Goal: Task Accomplishment & Management: Use online tool/utility

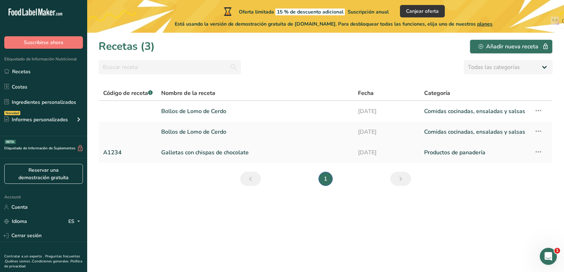
click at [538, 154] on icon at bounding box center [538, 152] width 9 height 13
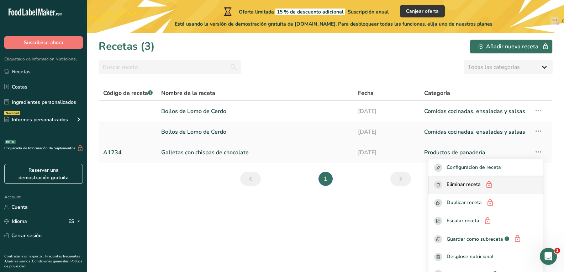
click at [507, 188] on div "Eliminar receta" at bounding box center [485, 185] width 103 height 9
click at [329, 110] on link "Bollos de Lomo de Cerdo" at bounding box center [255, 111] width 188 height 15
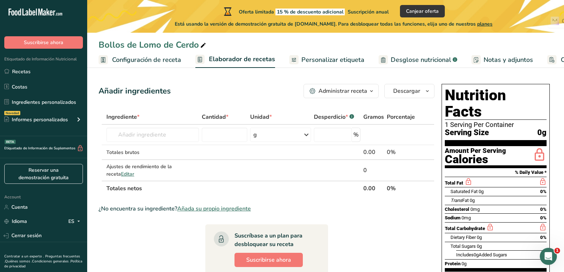
click at [517, 96] on h1 "Nutrition Facts" at bounding box center [496, 103] width 102 height 33
click at [350, 63] on span "Personalizar etiqueta" at bounding box center [332, 60] width 63 height 10
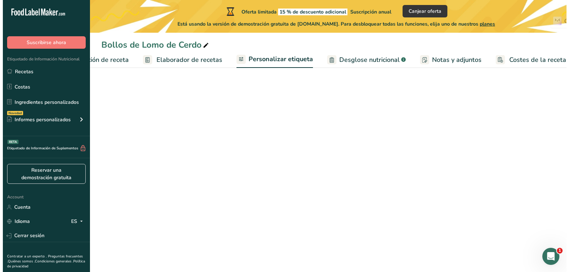
scroll to position [0, 63]
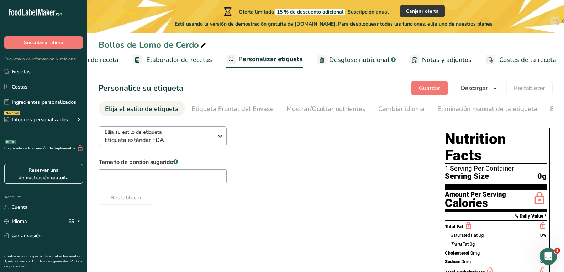
click at [195, 137] on span "Etiqueta estándar FDA" at bounding box center [159, 140] width 109 height 9
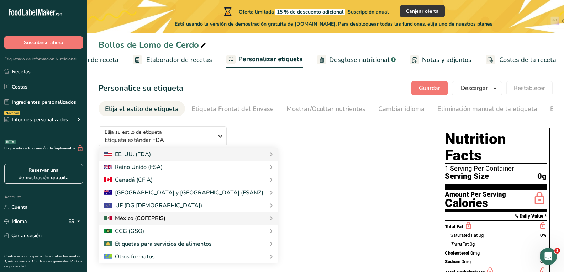
click at [267, 221] on icon at bounding box center [271, 218] width 9 height 13
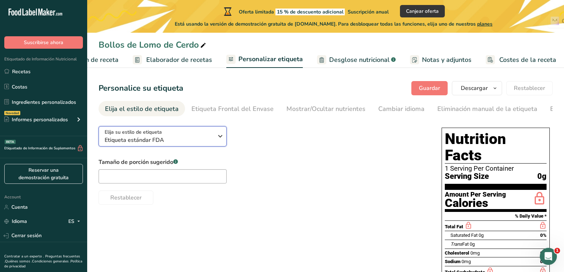
click at [222, 139] on icon "button" at bounding box center [220, 136] width 9 height 13
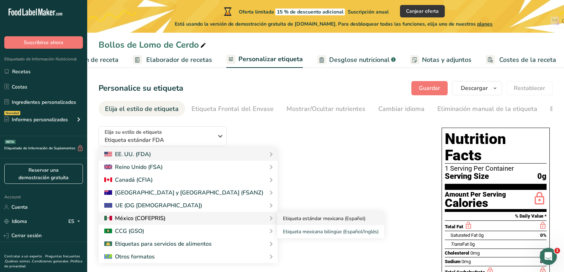
click at [277, 224] on link "Etiqueta estándar mexicana (Español)" at bounding box center [330, 218] width 107 height 13
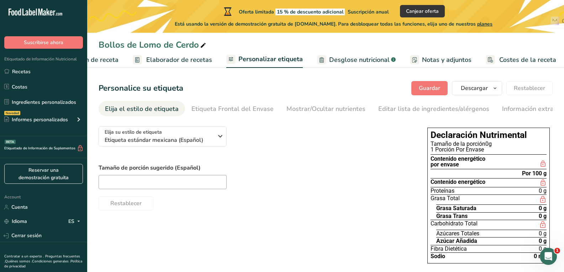
click at [114, 58] on span "Configuración de receta" at bounding box center [83, 60] width 69 height 10
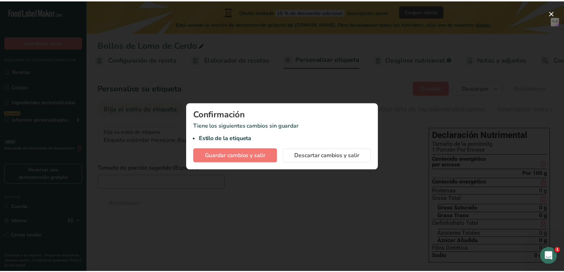
scroll to position [0, 2]
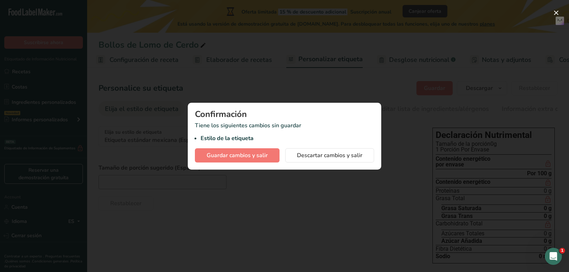
click at [230, 166] on div "Confirmación Tiene los siguientes cambios sin guardar Estilo de la etiqueta Gua…" at bounding box center [285, 136] width 194 height 67
click at [250, 159] on span "Guardar cambios y salir" at bounding box center [237, 155] width 61 height 9
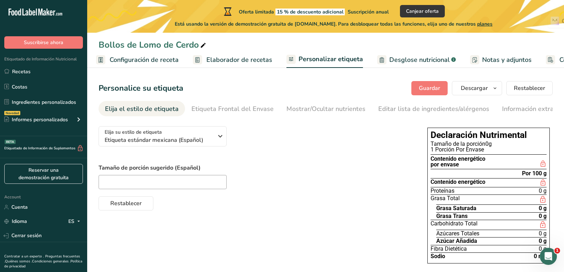
click at [248, 54] on link "Elaborador de recetas" at bounding box center [232, 60] width 79 height 16
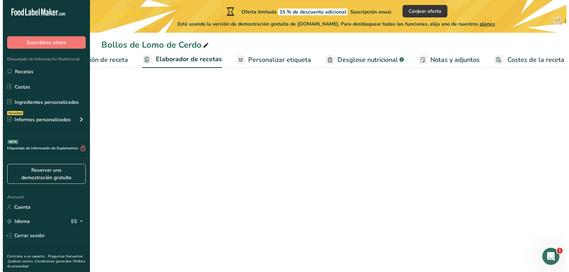
scroll to position [0, 63]
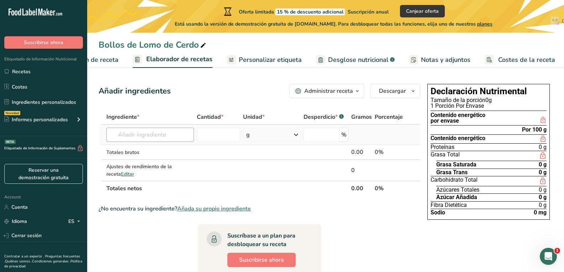
drag, startPoint x: 142, startPoint y: 149, endPoint x: 164, endPoint y: 132, distance: 27.3
click at [164, 132] on tbody "Harina [PERSON_NAME] 1211 Leche entera, 3,25 % de grasa láctea, sin vitamina A …" at bounding box center [259, 153] width 321 height 56
click at [164, 132] on input "text" at bounding box center [150, 135] width 88 height 14
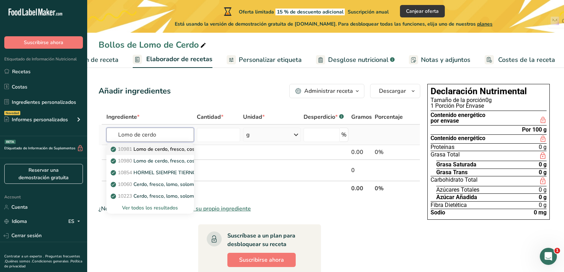
type input "Lomo de cerdo"
click at [164, 153] on link "10981 Lomo de cerdo, fresco, costillas, con hueso, cocido y asado, sólo magro" at bounding box center [150, 149] width 88 height 12
type input "Pork loin, fresh, backribs, bone-in, cooked-roasted, lean only"
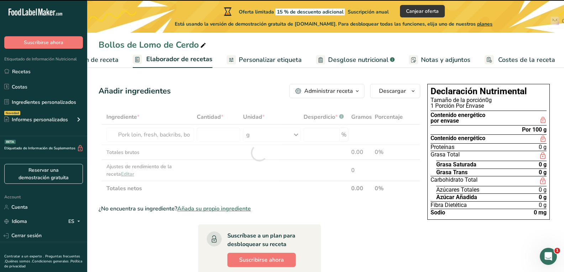
type input "0"
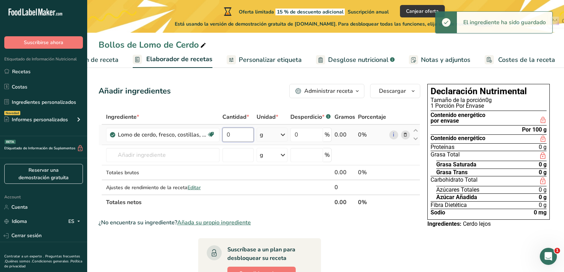
click at [238, 134] on input "0" at bounding box center [237, 135] width 31 height 14
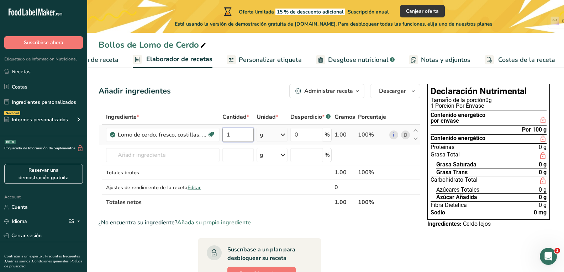
type input "1"
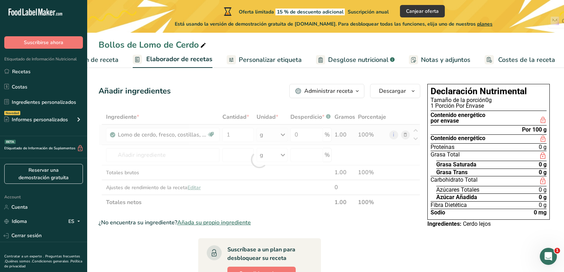
click at [278, 138] on div "Ingrediente * Cantidad * Unidad * Desperdicio * .a-a{fill:#347362;}.b-a{fill:#f…" at bounding box center [260, 160] width 322 height 100
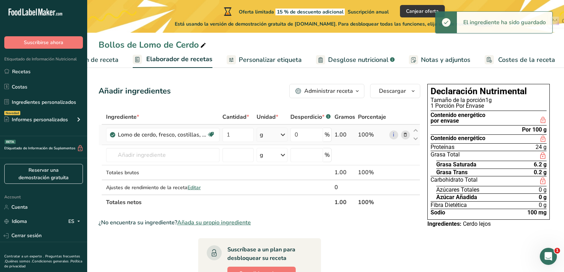
click at [285, 137] on icon at bounding box center [283, 134] width 9 height 13
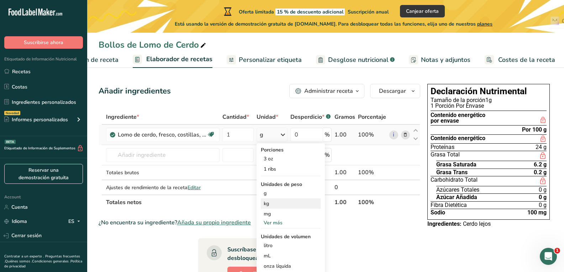
click at [268, 202] on div "kg" at bounding box center [291, 204] width 60 height 10
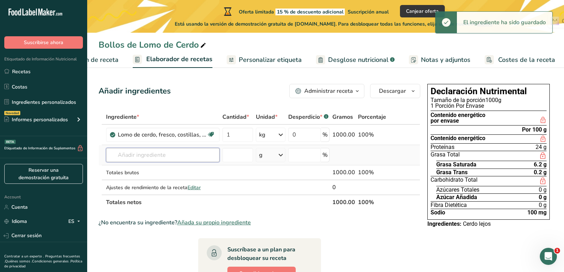
click at [154, 158] on input "text" at bounding box center [163, 155] width 114 height 14
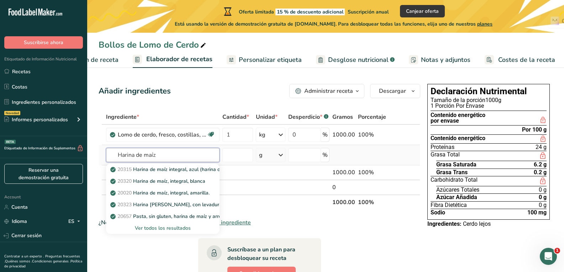
type input "Harina de maíz"
click at [168, 228] on div "Ver todos los resultados" at bounding box center [163, 228] width 102 height 7
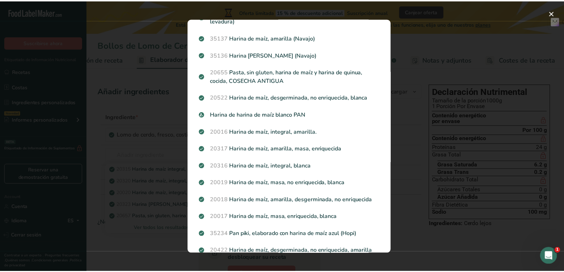
scroll to position [134, 0]
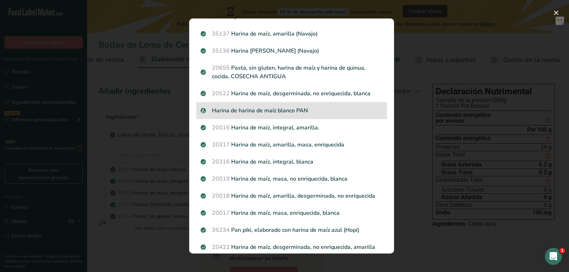
click at [311, 110] on p "Harina de harina de maíz blanco PAN" at bounding box center [292, 110] width 182 height 9
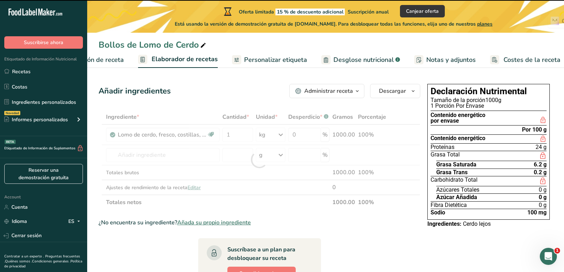
type input "0"
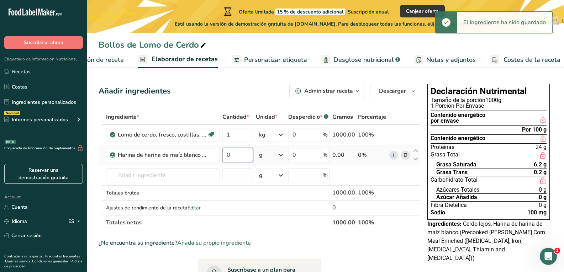
click at [241, 158] on input "0" at bounding box center [237, 155] width 31 height 14
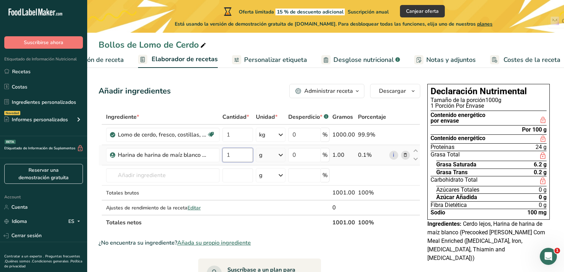
type input "1"
click at [275, 157] on div "Ingrediente * Cantidad * Unidad * Desperdicio * .a-a{fill:#347362;}.b-a{fill:#f…" at bounding box center [260, 170] width 322 height 121
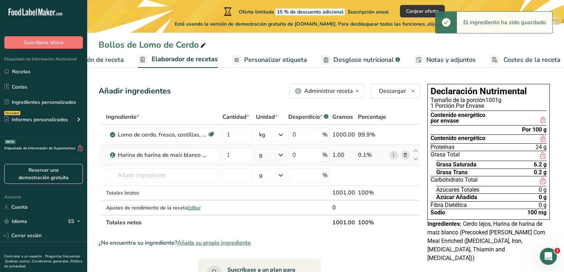
click at [279, 154] on icon at bounding box center [280, 155] width 9 height 13
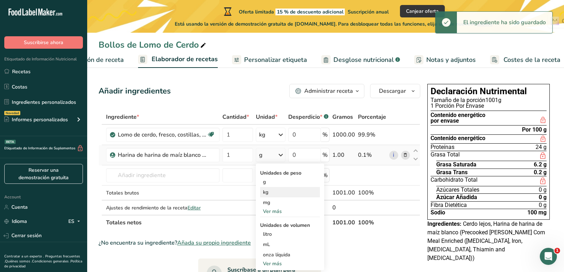
click at [274, 192] on div "kg" at bounding box center [290, 192] width 60 height 10
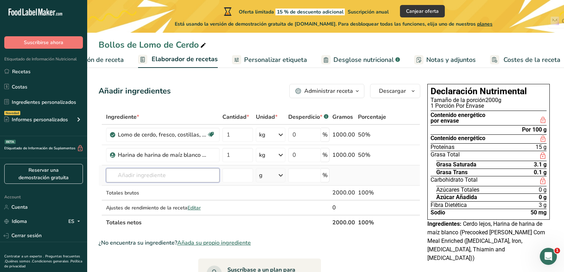
click at [152, 173] on input "text" at bounding box center [163, 175] width 114 height 14
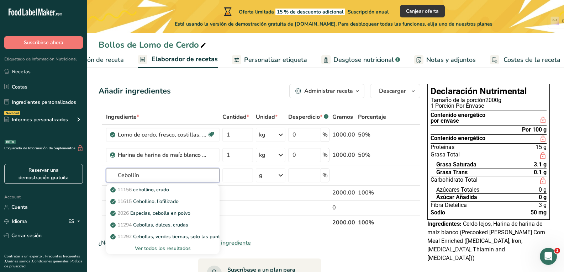
type input "Cebollín"
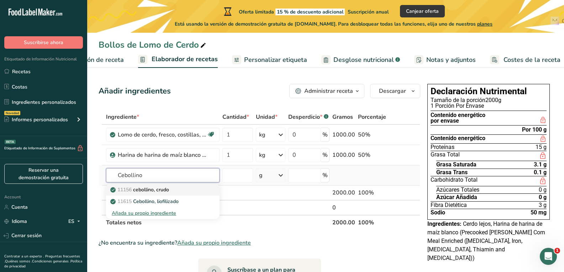
type input "Cebollino"
click at [180, 188] on div "11156 cebollino, crudo" at bounding box center [157, 189] width 91 height 7
type input "Chives, raw"
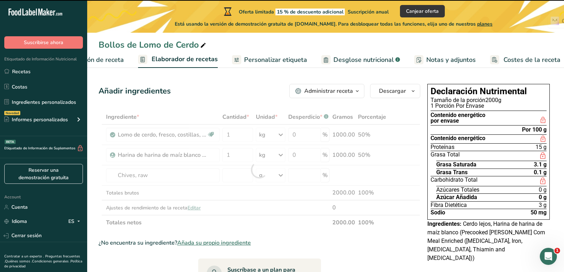
type input "0"
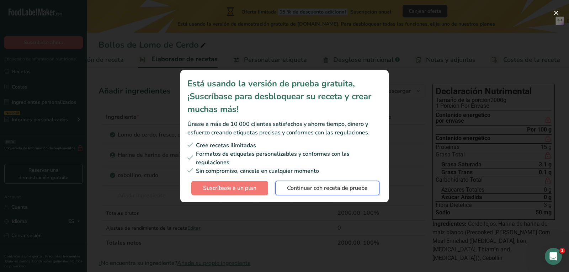
click at [327, 190] on span "Continuar con receta de prueba" at bounding box center [327, 188] width 81 height 9
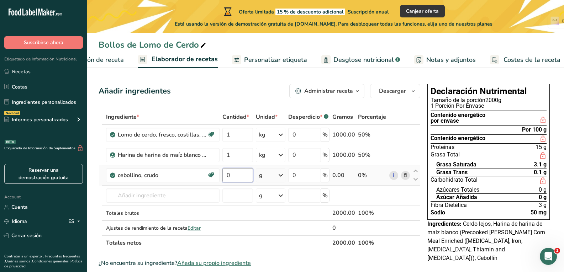
click at [243, 176] on input "0" at bounding box center [237, 175] width 31 height 14
type input "300"
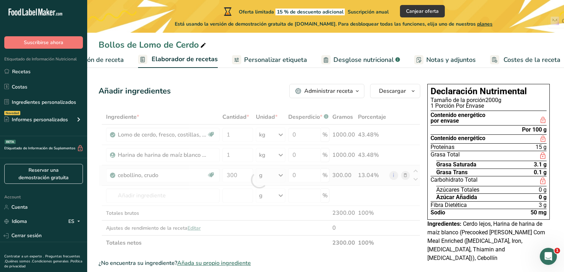
click at [280, 176] on div "Ingrediente * Cantidad * Unidad * Desperdicio * .a-a{fill:#347362;}.b-a{fill:#f…" at bounding box center [260, 180] width 322 height 141
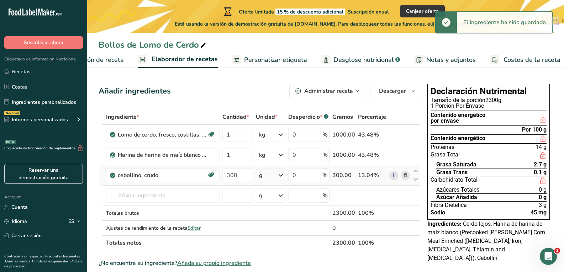
click at [280, 176] on icon at bounding box center [280, 175] width 9 height 13
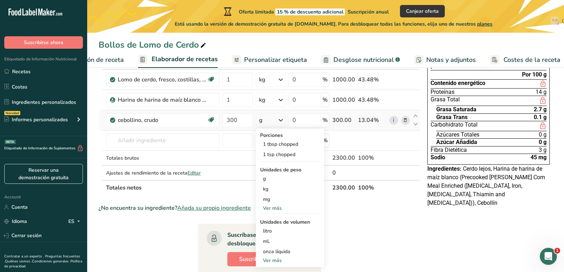
scroll to position [56, 0]
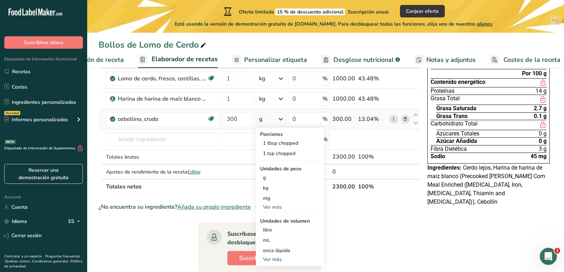
click at [280, 209] on div "Ver más" at bounding box center [290, 207] width 60 height 7
click at [282, 240] on div "Ver menos" at bounding box center [290, 237] width 60 height 7
click at [352, 202] on section "Ingrediente * Cantidad * Unidad * Desperdicio * .a-a{fill:#347362;}.b-a{fill:#f…" at bounding box center [260, 233] width 322 height 360
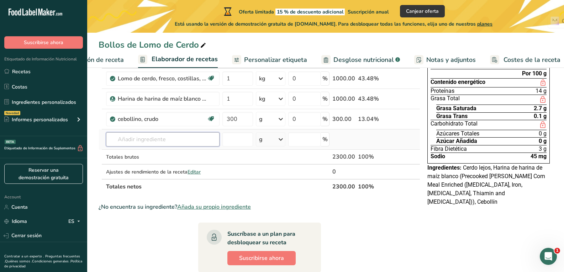
click at [124, 138] on input "text" at bounding box center [163, 139] width 114 height 14
type input "Aji"
click at [158, 164] on div "Añada su propio ingrediente" at bounding box center [163, 165] width 102 height 7
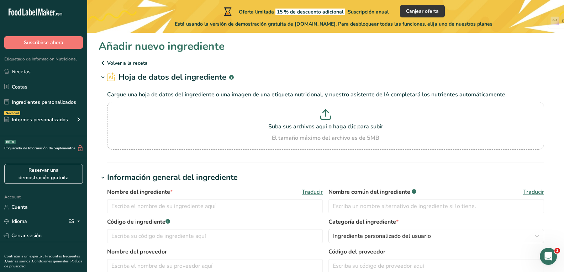
click at [107, 62] on icon at bounding box center [103, 63] width 9 height 13
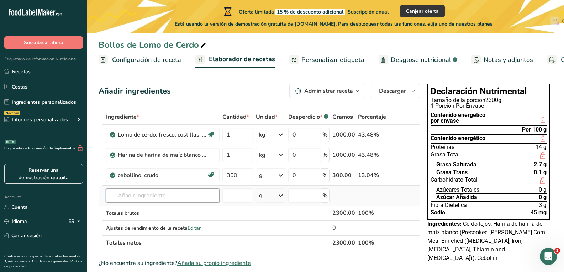
click at [138, 200] on input "text" at bounding box center [163, 196] width 114 height 14
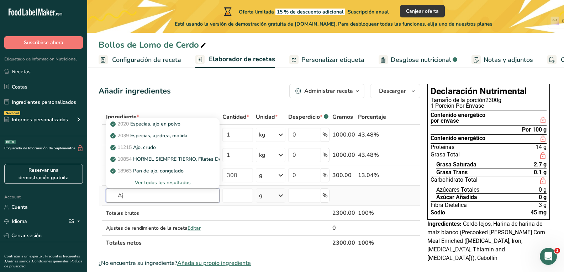
type input "A"
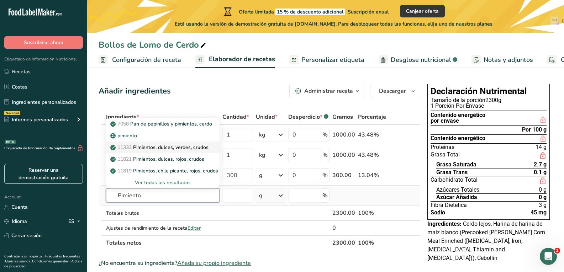
type input "Pimiento"
click at [180, 145] on p "11333 Pimientos, dulces, verdes, crudos" at bounding box center [160, 147] width 97 height 7
type input "Peppers, sweet, green, raw"
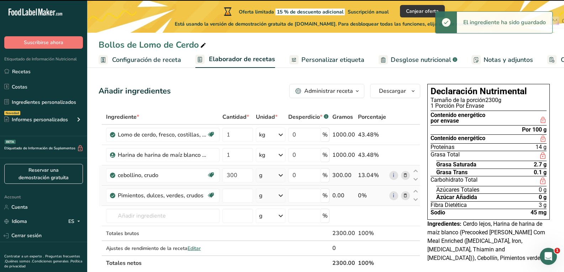
type input "0"
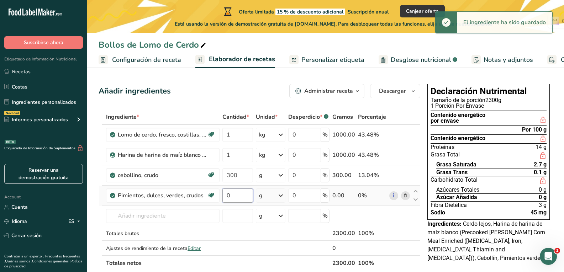
click at [239, 198] on input "0" at bounding box center [237, 196] width 31 height 14
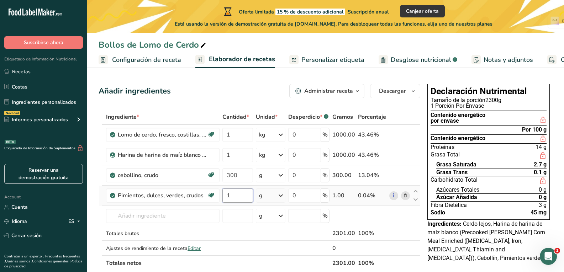
type input "1"
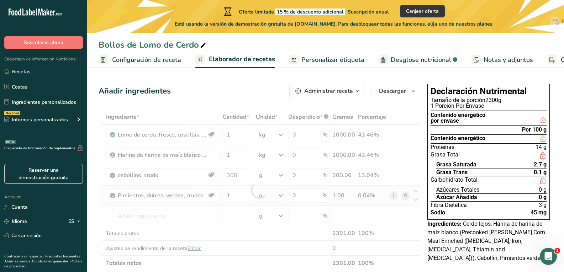
click at [274, 197] on div "Ingrediente * Cantidad * Unidad * Desperdicio * .a-a{fill:#347362;}.b-a{fill:#f…" at bounding box center [260, 190] width 322 height 161
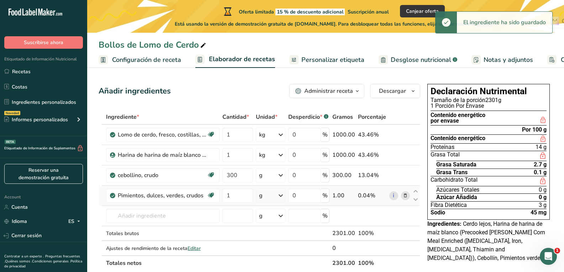
click at [274, 197] on div "g" at bounding box center [271, 196] width 30 height 14
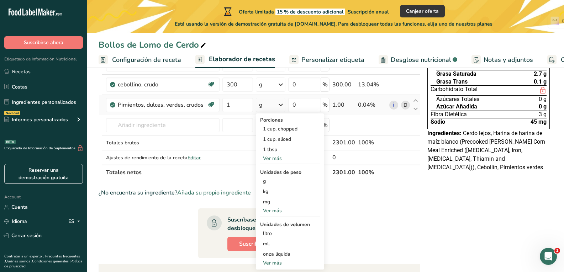
scroll to position [92, 0]
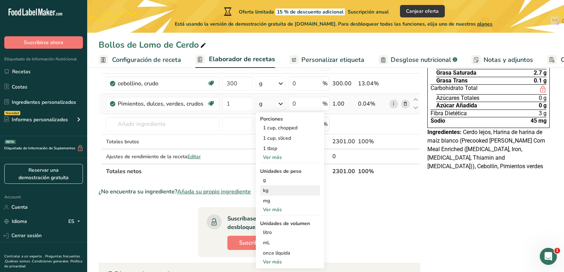
click at [265, 190] on div "kg" at bounding box center [290, 190] width 60 height 10
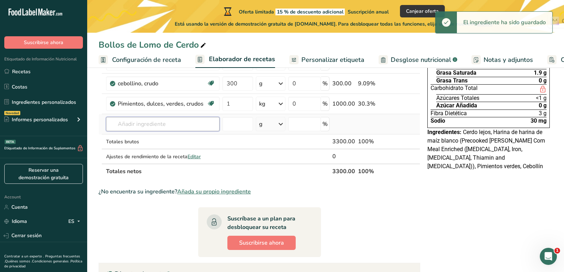
click at [159, 120] on input "text" at bounding box center [163, 124] width 114 height 14
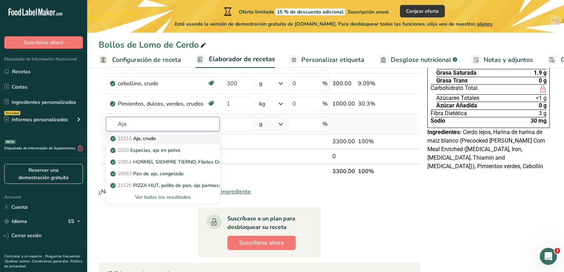
type input "Ajo"
click at [152, 137] on p "11215 Ajo, crudo" at bounding box center [134, 138] width 44 height 7
type input "Garlic, raw"
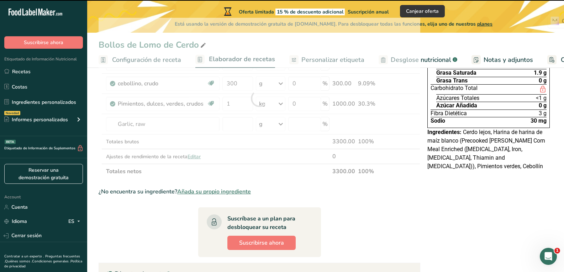
type input "0"
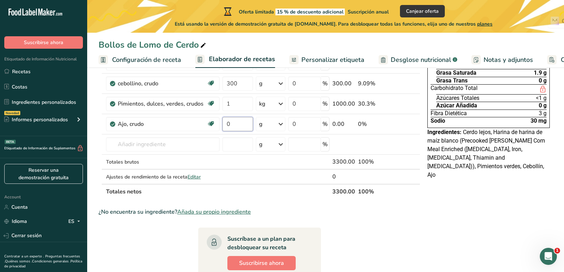
click at [239, 128] on input "0" at bounding box center [237, 124] width 31 height 14
type input "25"
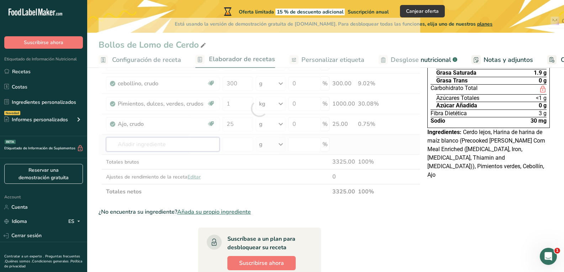
click at [159, 143] on div "Ingrediente * Cantidad * Unidad * Desperdicio * .a-a{fill:#347362;}.b-a{fill:#f…" at bounding box center [260, 108] width 322 height 181
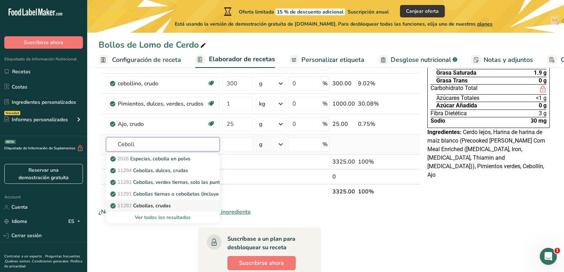
type input "Ceboll"
click at [155, 205] on p "11282 Cebollas, crudas" at bounding box center [141, 205] width 59 height 7
type input "Onions, raw"
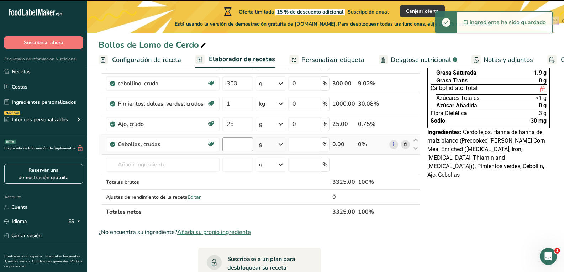
type input "0"
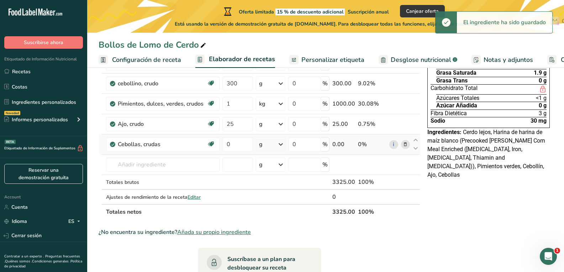
click at [275, 147] on div "g" at bounding box center [271, 144] width 30 height 14
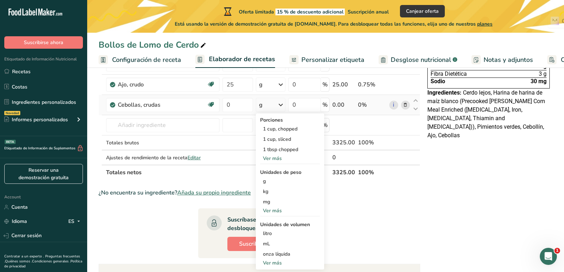
scroll to position [134, 0]
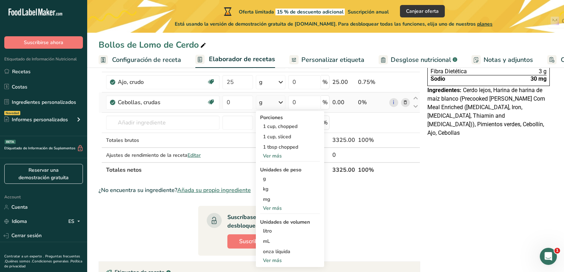
click at [274, 153] on div "Ver más" at bounding box center [290, 155] width 60 height 7
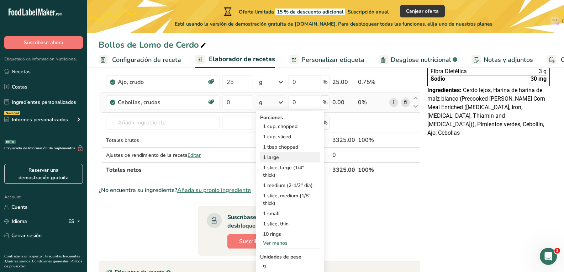
click at [276, 156] on div "1 large" at bounding box center [290, 157] width 60 height 10
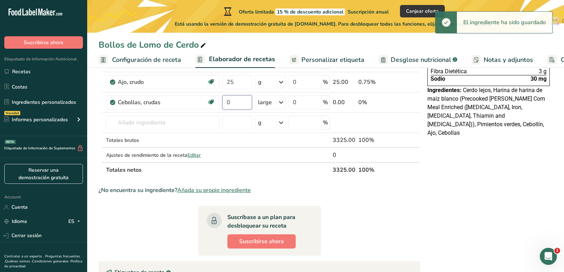
click at [238, 105] on input "0" at bounding box center [237, 102] width 30 height 14
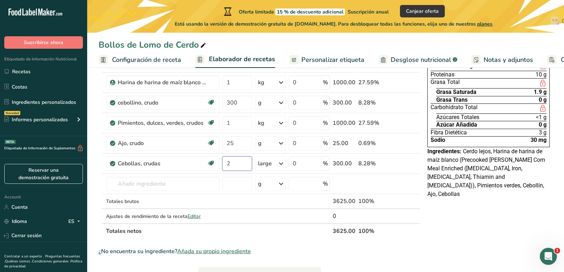
scroll to position [77, 0]
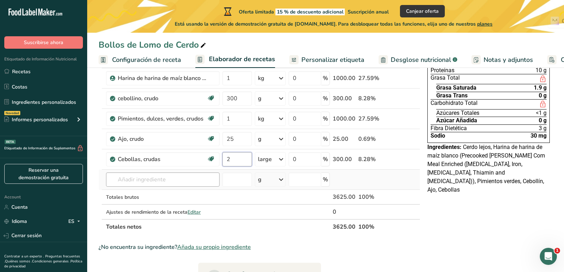
type input "2"
click at [183, 180] on div "Ingrediente * Cantidad * Unidad * Desperdicio * .a-a{fill:#347362;}.b-a{fill:#f…" at bounding box center [260, 134] width 322 height 202
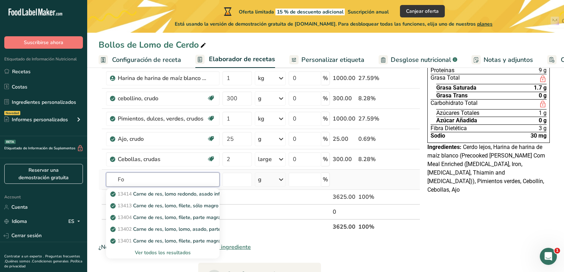
type input "F"
type input "Agua de Re"
click at [179, 245] on link "6432 Sopa, caldo de res, caldo, consomé, preparado con igual volumen de agua" at bounding box center [163, 241] width 114 height 12
type input "Soup, beef broth, bouillon, consomme, prepared with equal volume water"
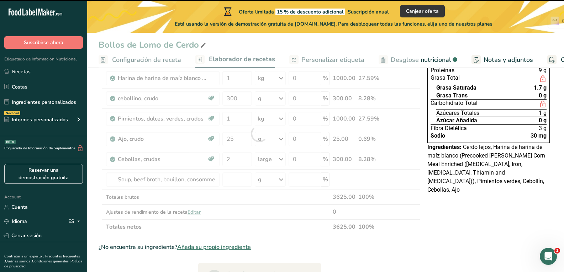
type input "0"
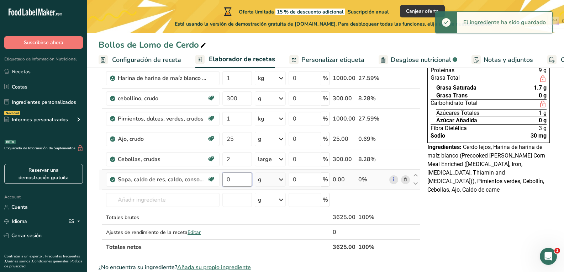
click at [241, 183] on input "0" at bounding box center [237, 180] width 30 height 14
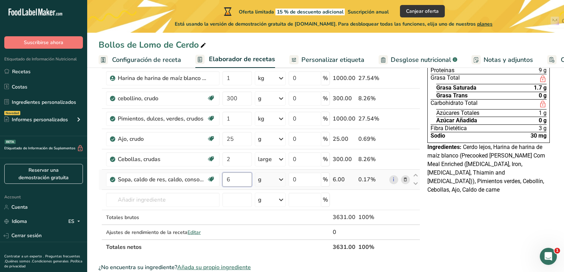
type input "6"
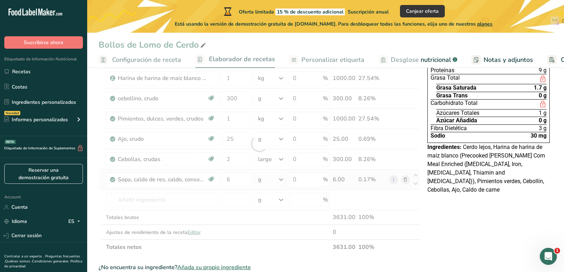
click at [278, 181] on div "Ingrediente * Cantidad * Unidad * Desperdicio * .a-a{fill:#347362;}.b-a{fill:#f…" at bounding box center [260, 144] width 322 height 222
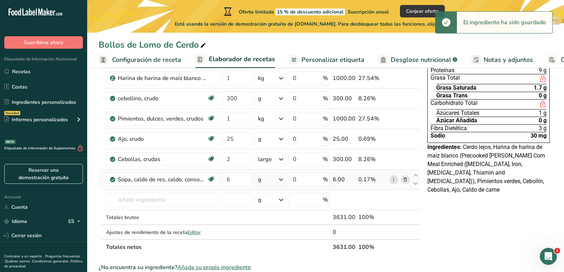
click at [278, 181] on icon at bounding box center [281, 179] width 9 height 13
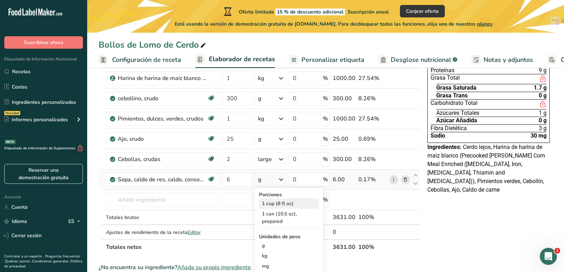
click at [279, 207] on div "1 cup (8 fl oz)" at bounding box center [289, 204] width 60 height 10
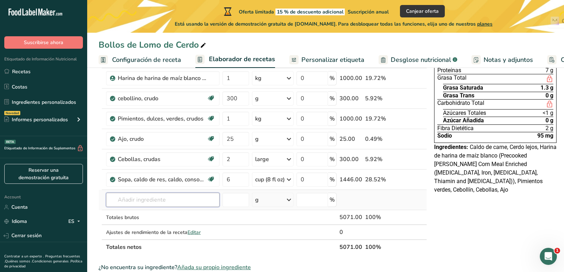
click at [159, 195] on input "text" at bounding box center [163, 200] width 114 height 14
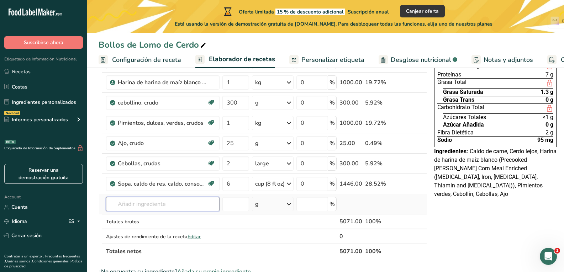
scroll to position [73, 0]
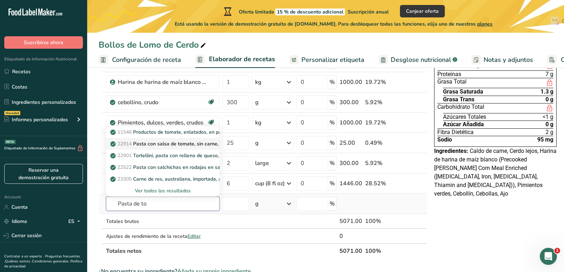
type input "Pasta de to"
click at [181, 141] on p "22914 Pasta con salsa de tomate, sin carne, enlatada" at bounding box center [176, 143] width 128 height 7
type input "Pasta with tomato sauce, no meat, canned"
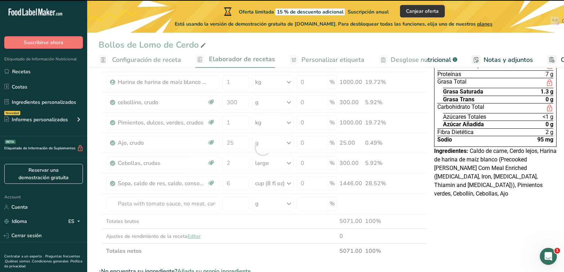
type input "0"
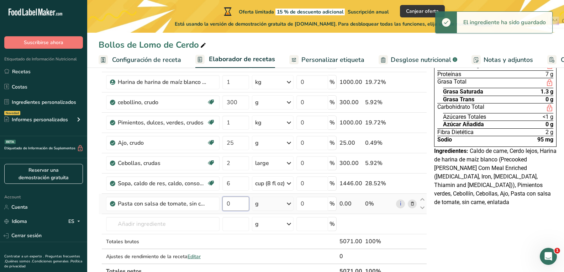
click at [231, 198] on input "0" at bounding box center [235, 204] width 27 height 14
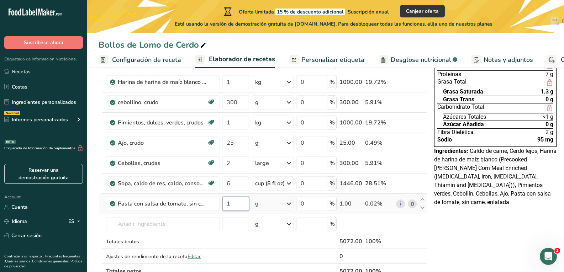
type input "1"
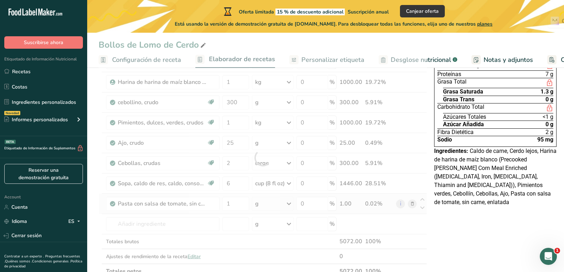
click at [269, 201] on div "Ingrediente * Cantidad * Unidad * Desperdicio * .a-a{fill:#347362;}.b-a{fill:#f…" at bounding box center [263, 158] width 328 height 242
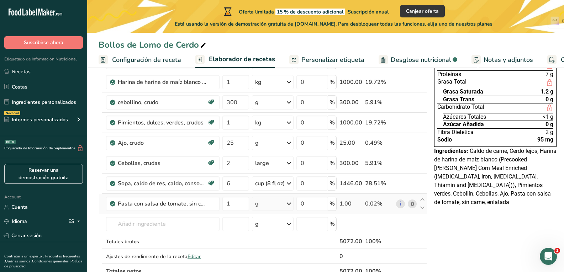
click at [274, 201] on div "g" at bounding box center [273, 204] width 42 height 14
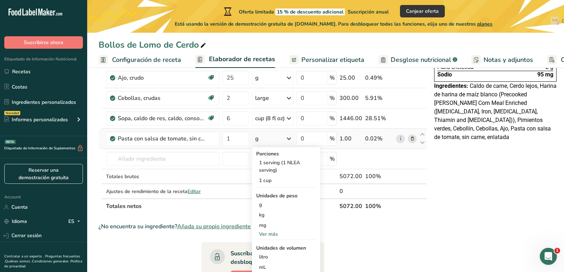
scroll to position [137, 0]
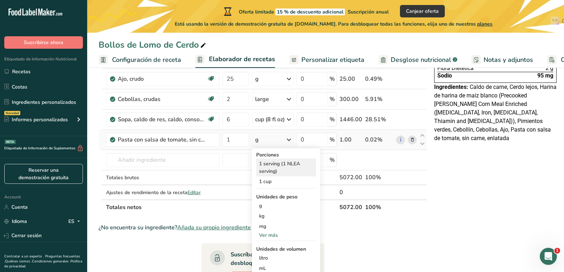
click at [304, 165] on div "1 serving (1 NLEA serving)" at bounding box center [286, 168] width 60 height 18
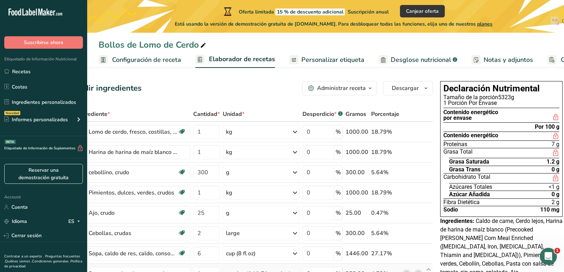
scroll to position [0, 0]
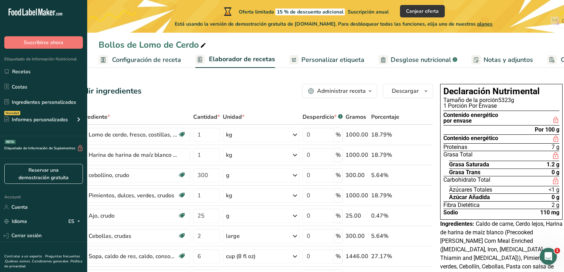
click at [554, 135] on icon at bounding box center [555, 139] width 7 height 9
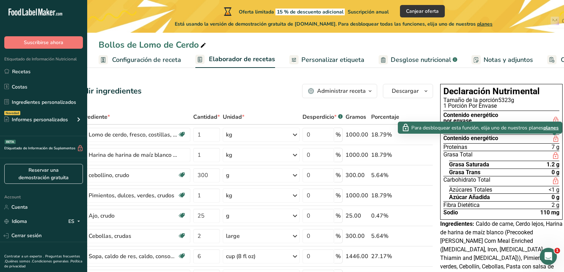
click at [429, 65] on link "Desglose nutricional .a-a{fill:#347362;}.b-a{fill:#fff;}" at bounding box center [418, 60] width 79 height 16
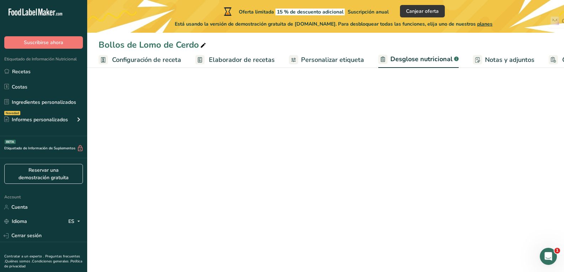
scroll to position [0, 55]
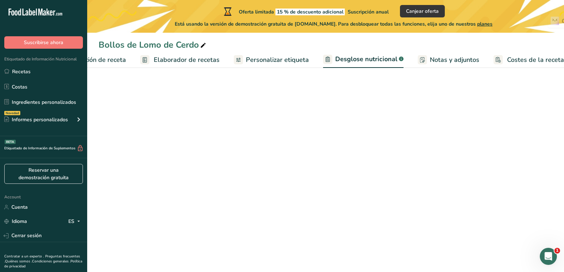
select select "Calories"
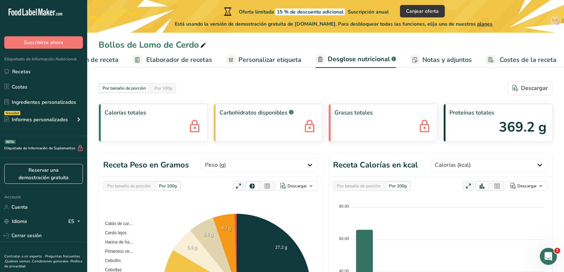
scroll to position [0, 0]
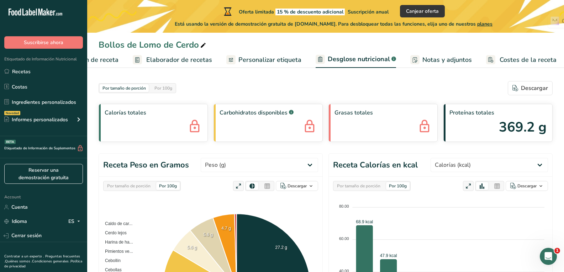
click at [173, 90] on div "Por 100g" at bounding box center [163, 88] width 23 height 8
click at [134, 86] on div "Por tamaño de porción" at bounding box center [124, 88] width 49 height 8
click at [450, 62] on span "Notas y adjuntos" at bounding box center [446, 60] width 49 height 10
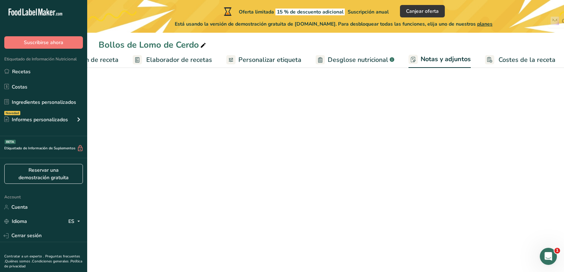
scroll to position [0, 62]
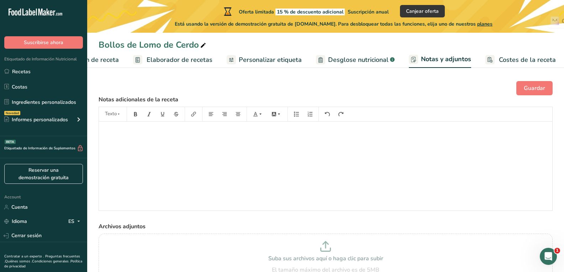
click at [260, 60] on span "Personalizar etiqueta" at bounding box center [270, 60] width 63 height 10
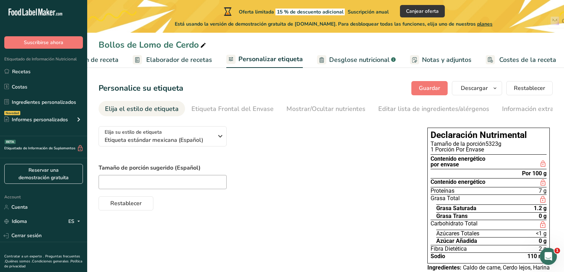
scroll to position [0, 41]
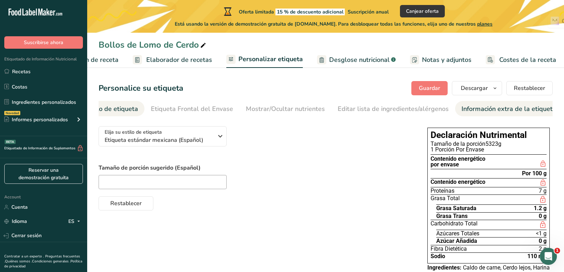
click at [495, 109] on div "Información extra de la etiqueta" at bounding box center [509, 109] width 95 height 10
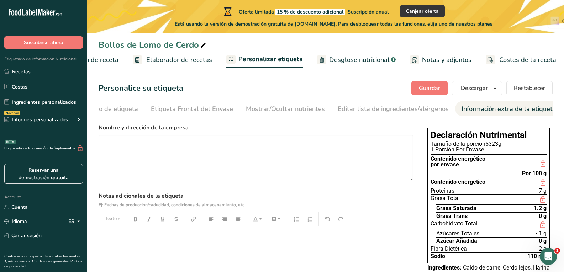
click at [533, 54] on link "Costes de la receta" at bounding box center [521, 60] width 70 height 16
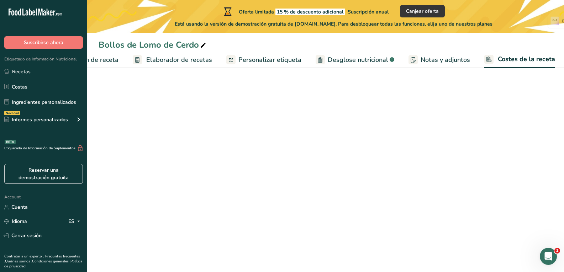
scroll to position [0, 62]
